Goal: Task Accomplishment & Management: Use online tool/utility

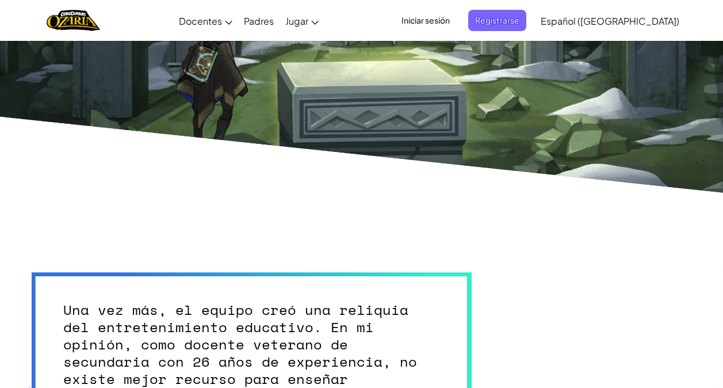
scroll to position [2527, 0]
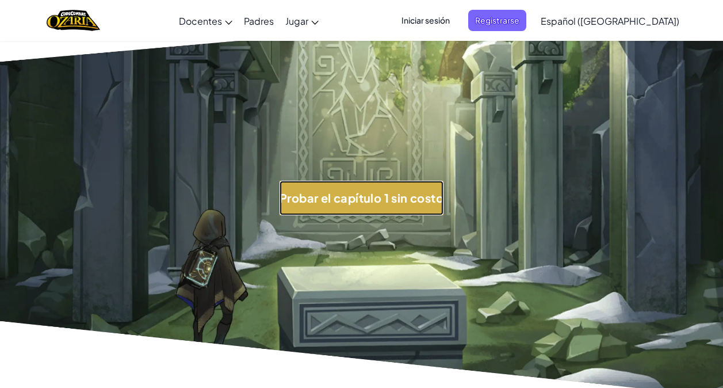
click at [294, 185] on button "Probar el capítulo 1 sin costo" at bounding box center [361, 198] width 164 height 35
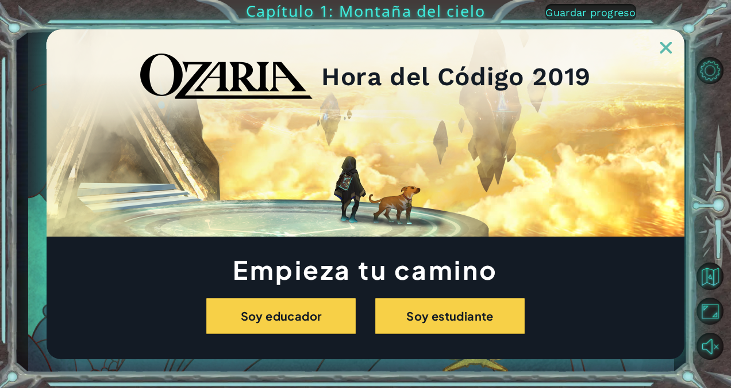
click at [671, 49] on img at bounding box center [667, 48] width 12 height 12
